Goal: Information Seeking & Learning: Find specific fact

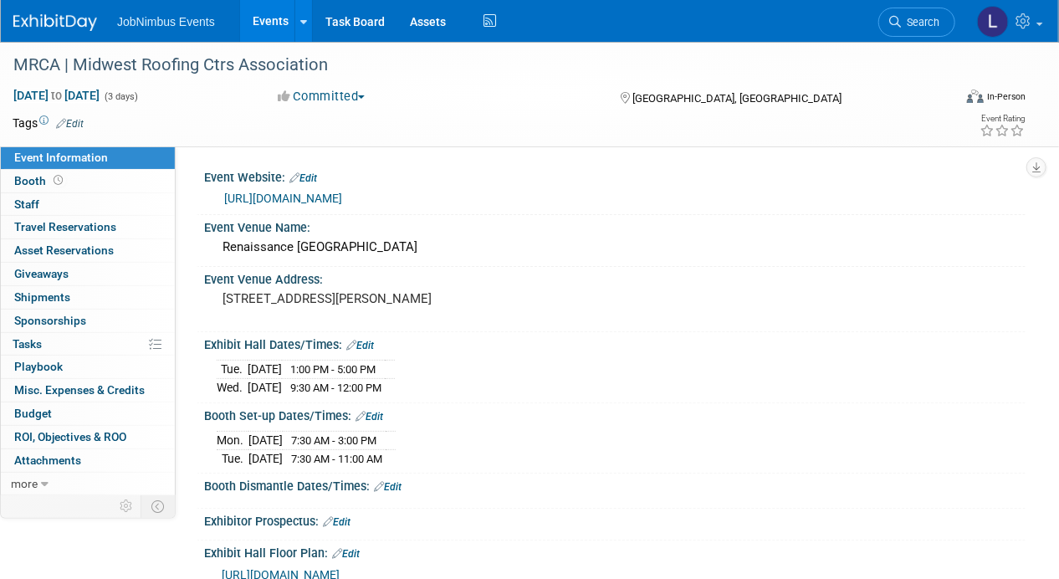
click at [265, 23] on link "Events" at bounding box center [270, 21] width 61 height 42
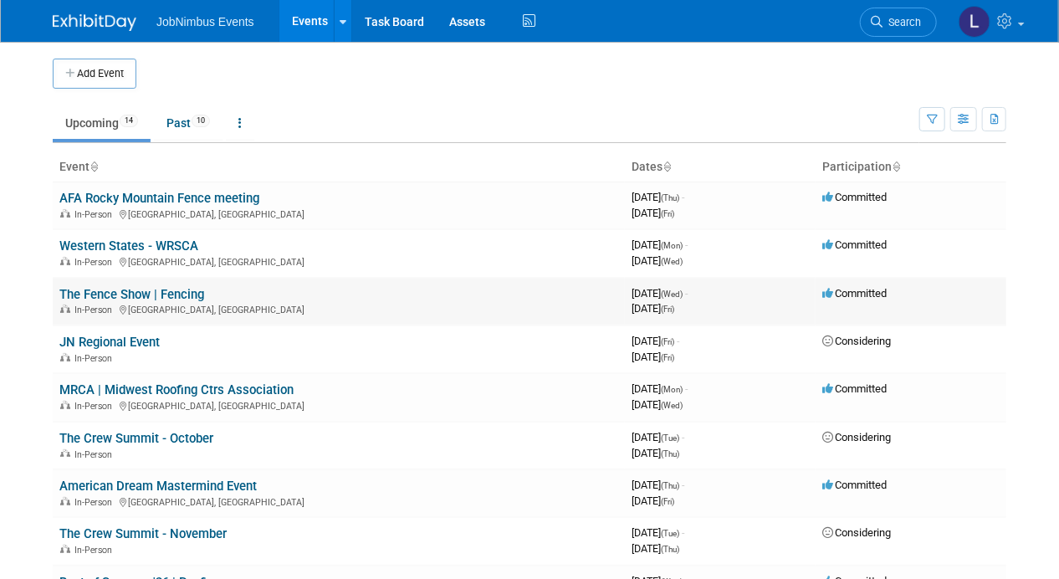
click at [115, 296] on link "The Fence Show | Fencing" at bounding box center [131, 294] width 145 height 15
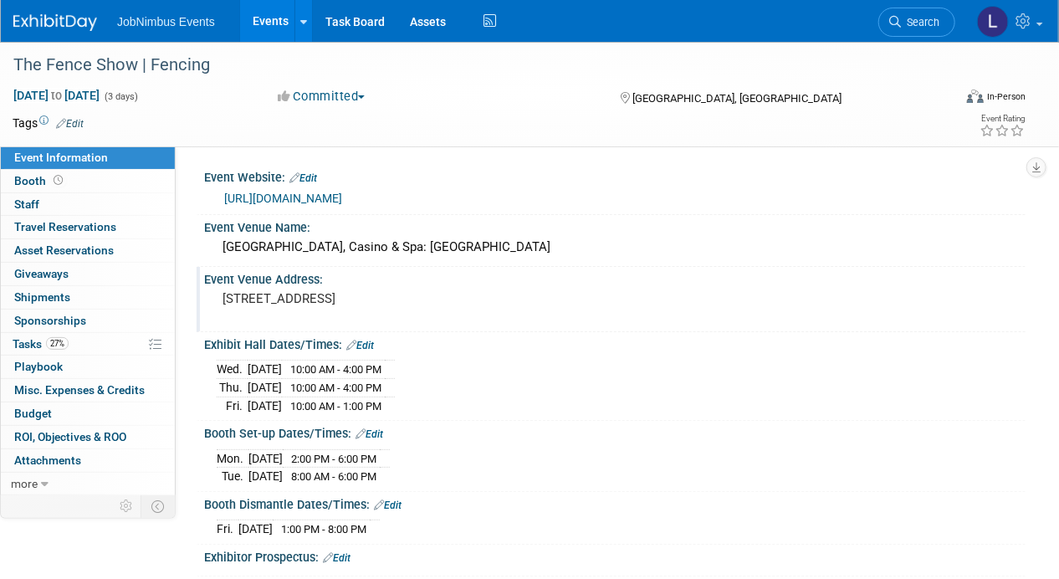
click at [258, 296] on pre "9777 South Las Vegas Blvd, Las Vegas, NV 89183" at bounding box center [375, 298] width 305 height 15
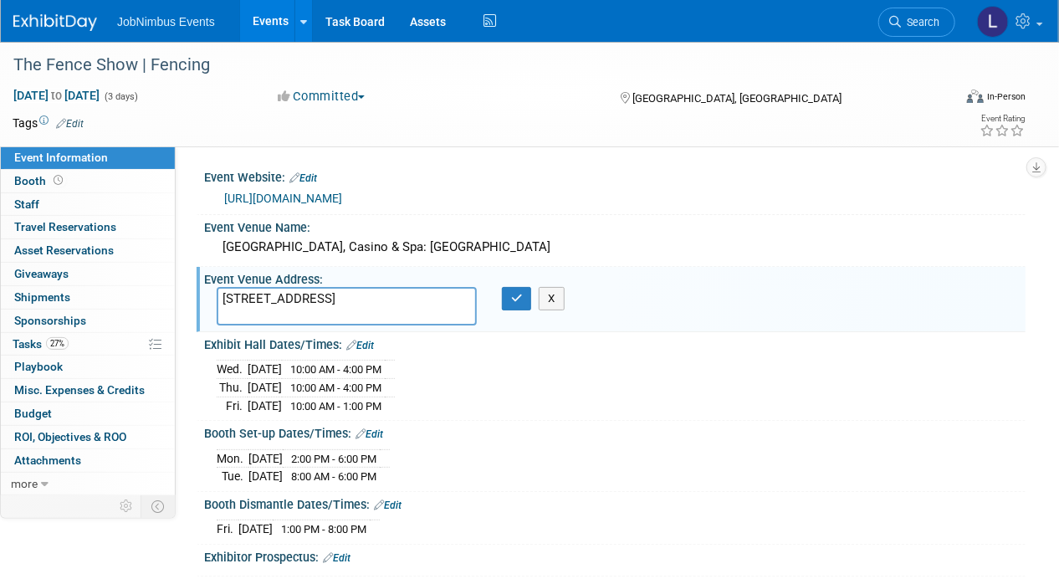
click at [258, 296] on textarea "9777 South Las Vegas Blvd, Las Vegas, NV 89183" at bounding box center [347, 306] width 260 height 38
